Goal: Information Seeking & Learning: Learn about a topic

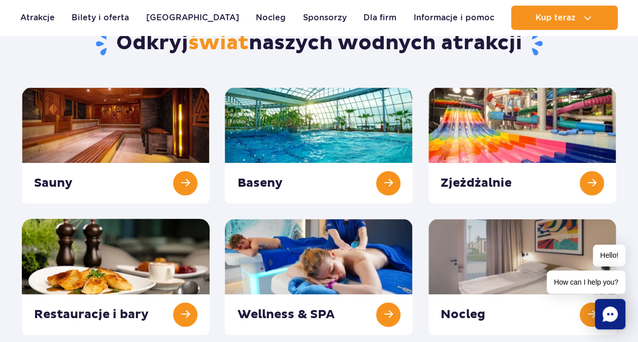
scroll to position [51, 0]
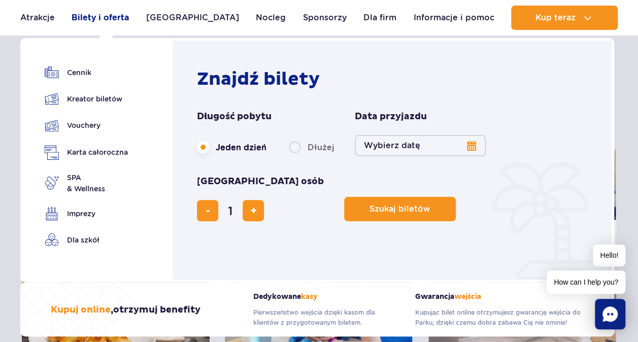
click at [107, 20] on link "Bilety i oferta" at bounding box center [100, 18] width 57 height 24
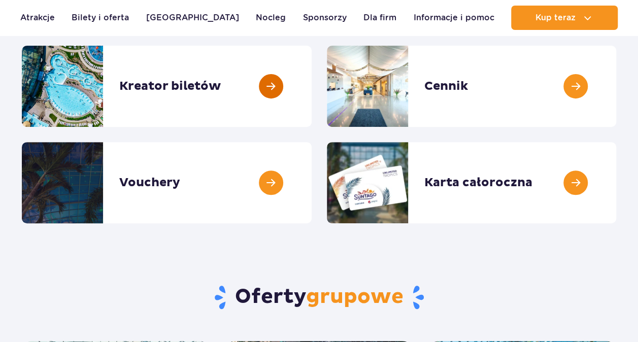
scroll to position [152, 0]
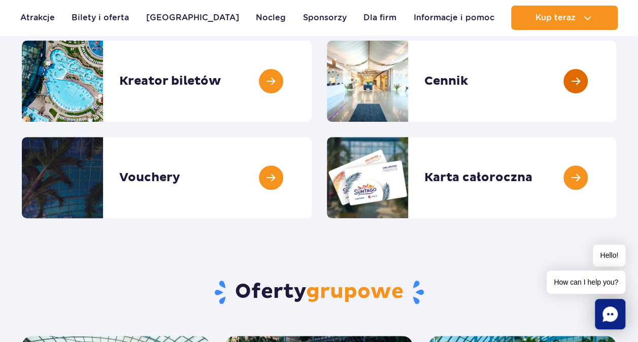
click at [616, 92] on link at bounding box center [616, 81] width 0 height 81
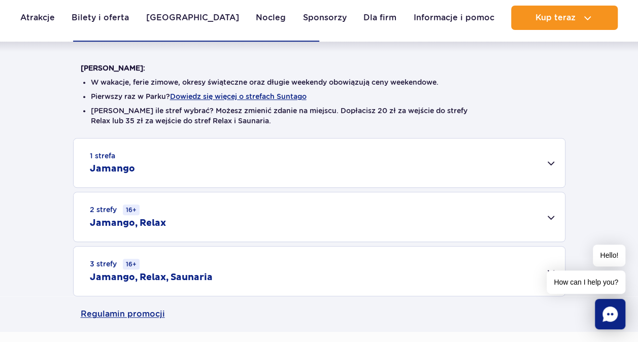
scroll to position [254, 0]
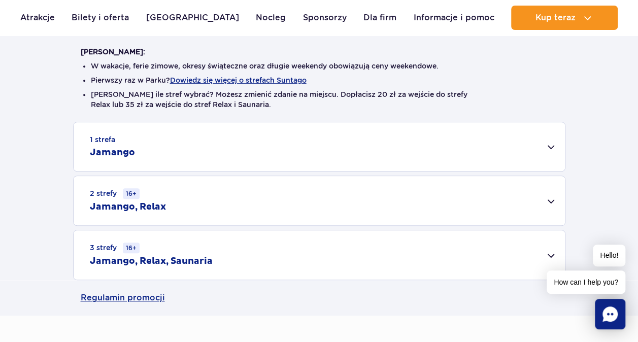
click at [299, 147] on div "1 strefa Jamango" at bounding box center [319, 146] width 491 height 49
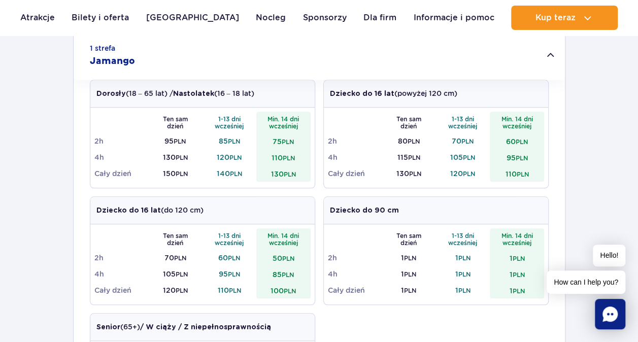
scroll to position [406, 0]
